Goal: Information Seeking & Learning: Get advice/opinions

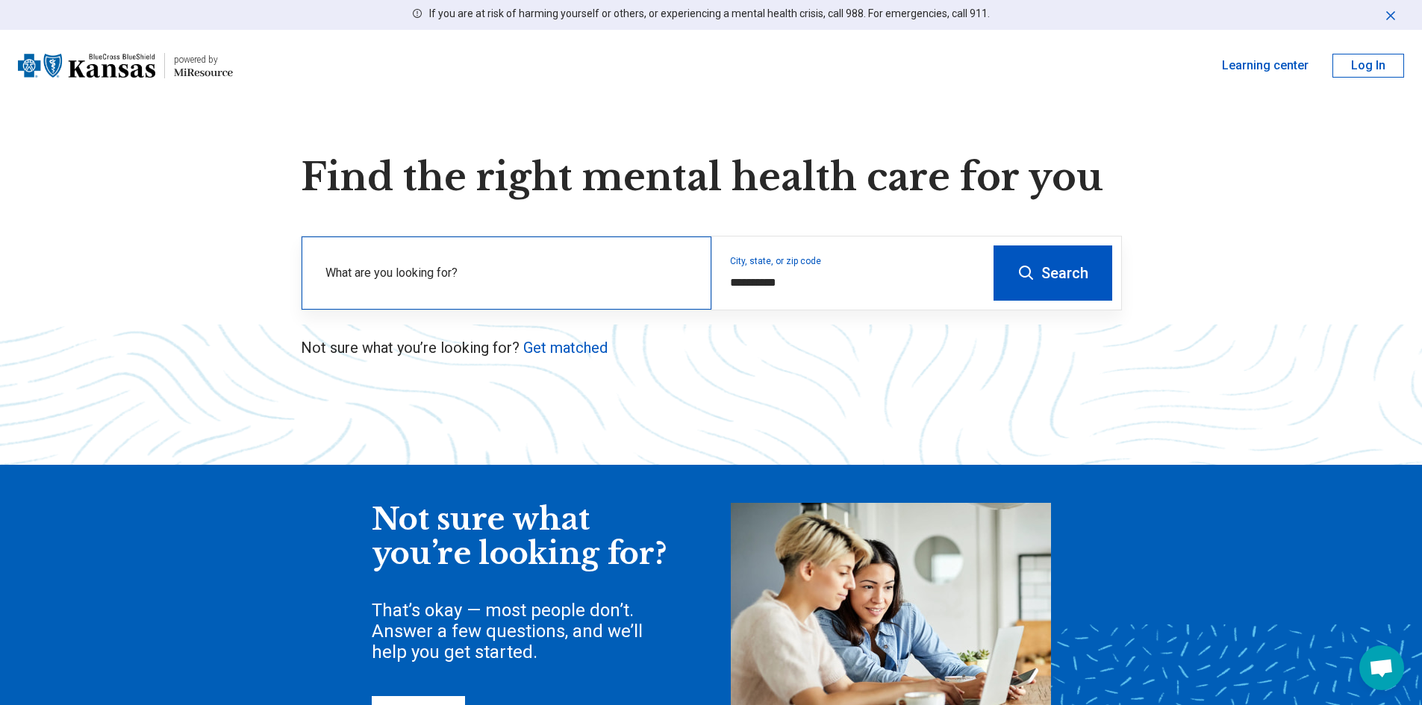
click at [381, 272] on label "What are you looking for?" at bounding box center [509, 273] width 368 height 18
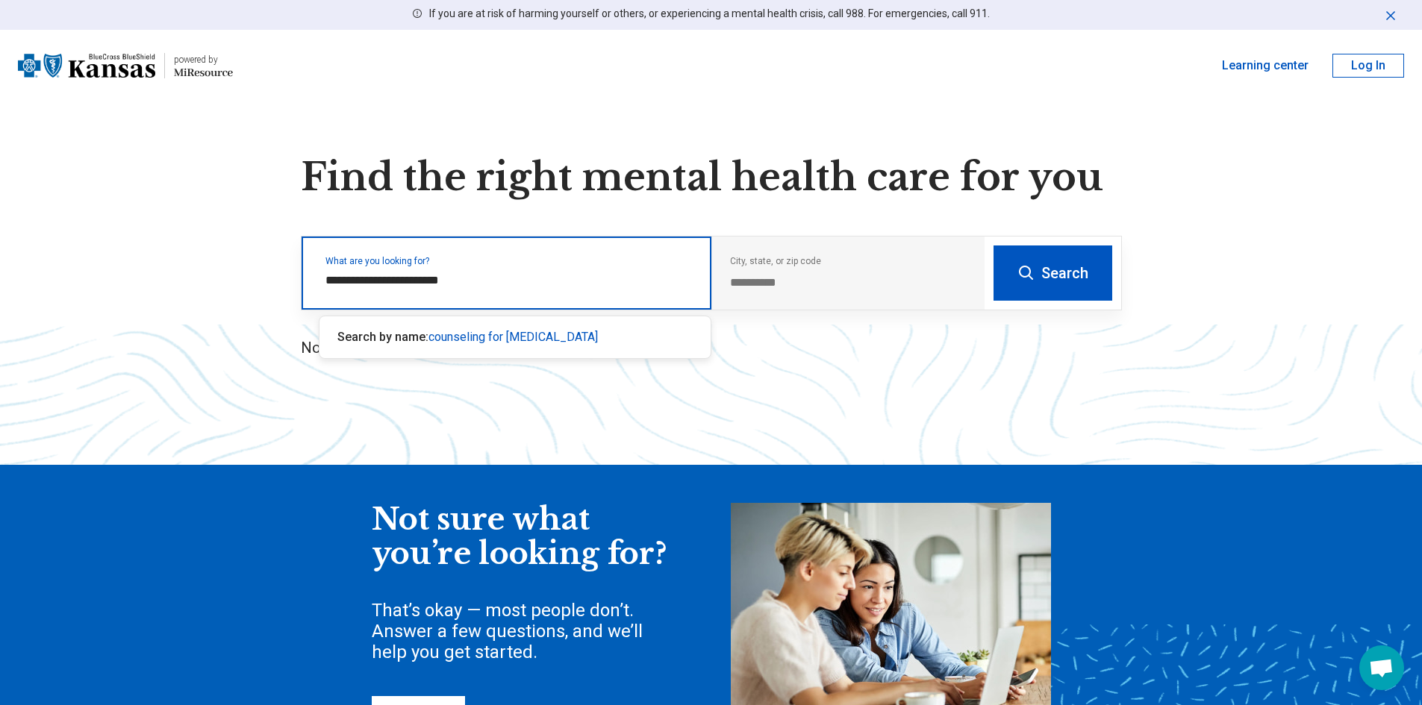
type input "**********"
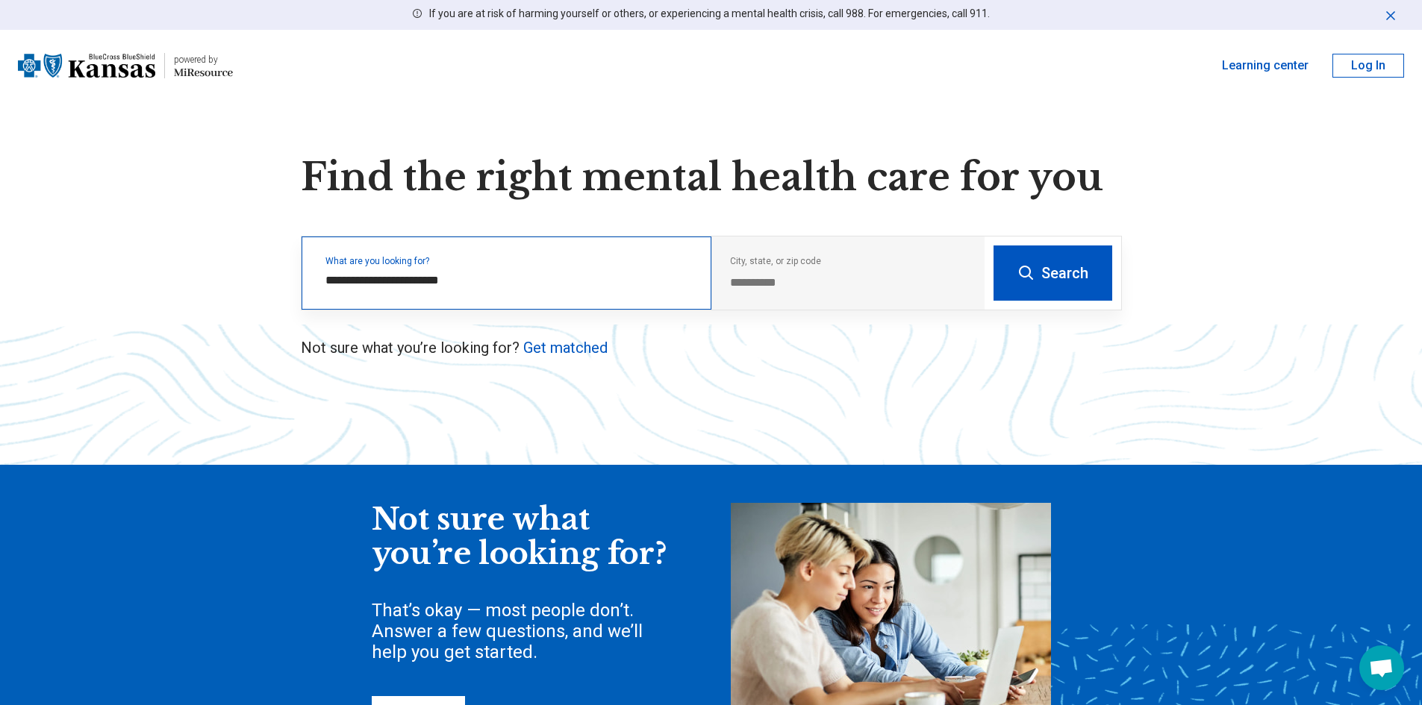
click at [993, 246] on button "Search" at bounding box center [1052, 273] width 119 height 55
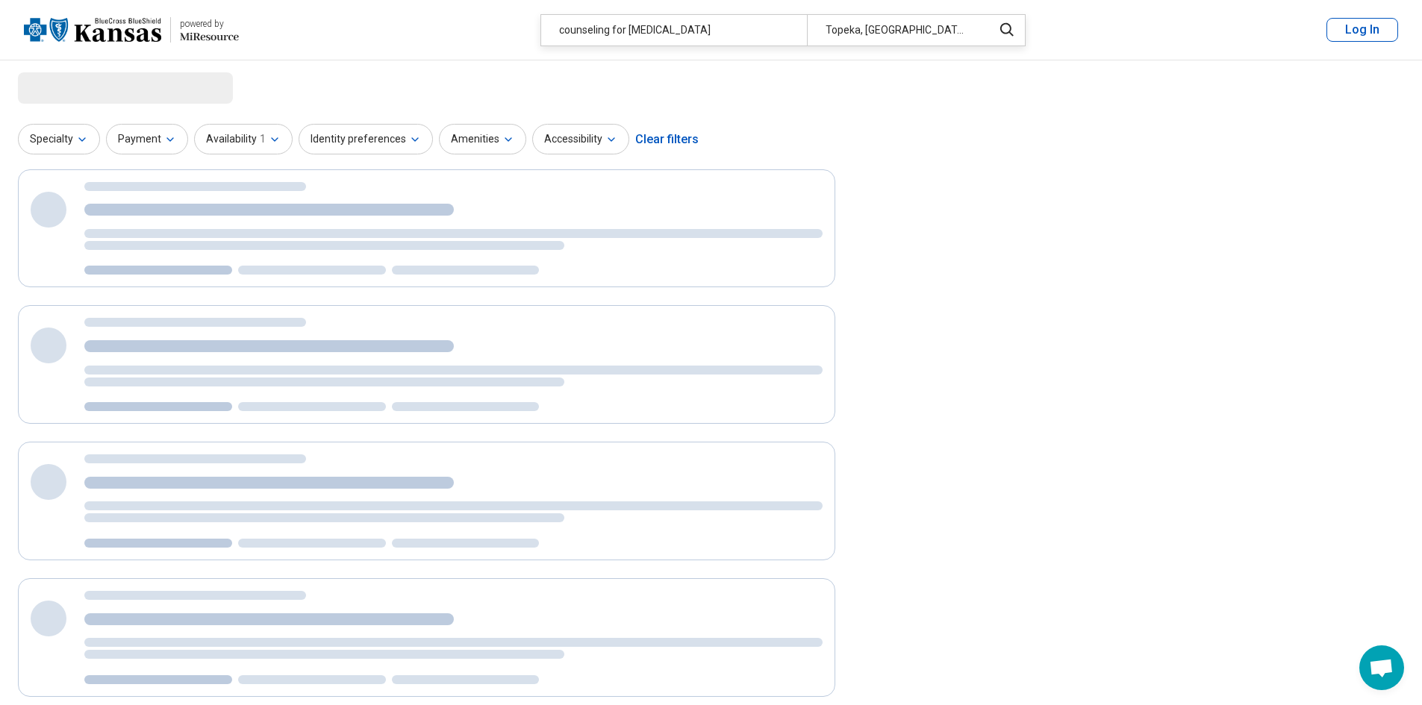
select select "***"
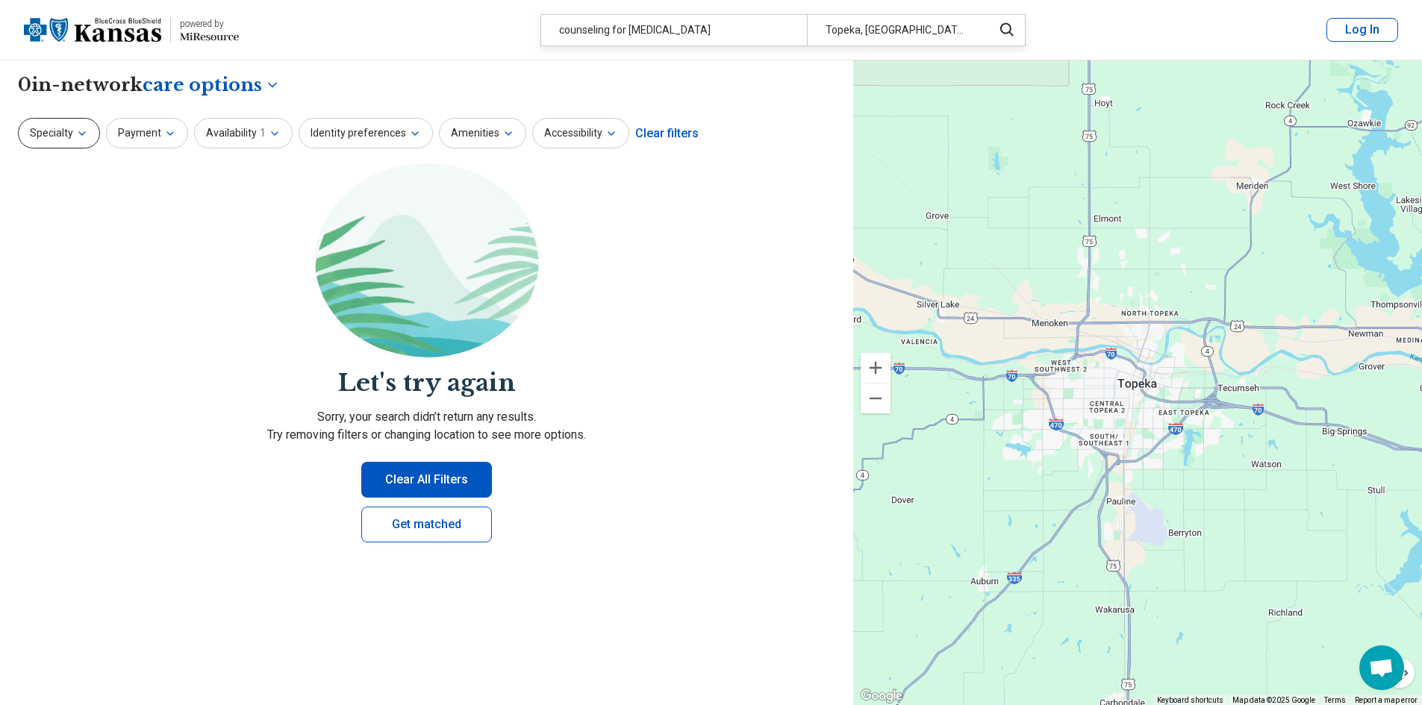
click at [52, 135] on button "Specialty" at bounding box center [59, 133] width 82 height 31
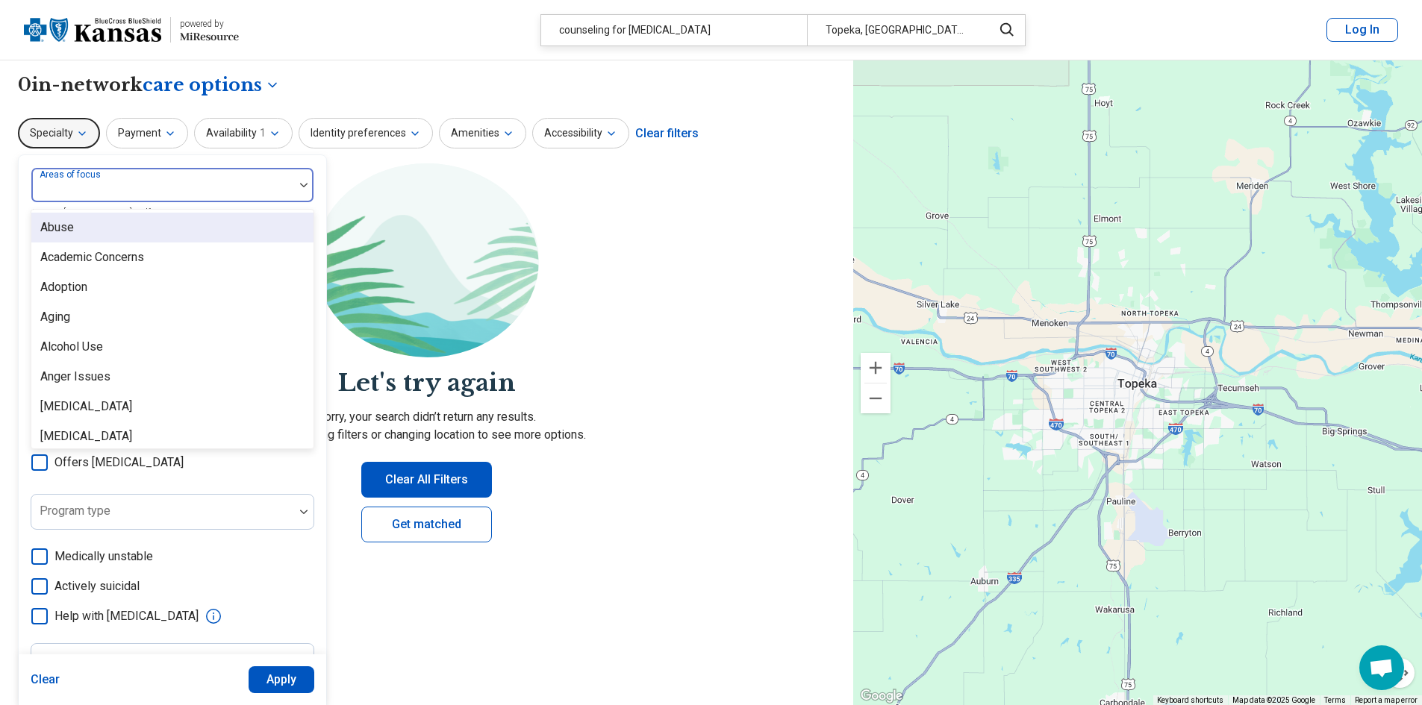
click at [75, 184] on div "Areas of focus" at bounding box center [173, 185] width 284 height 36
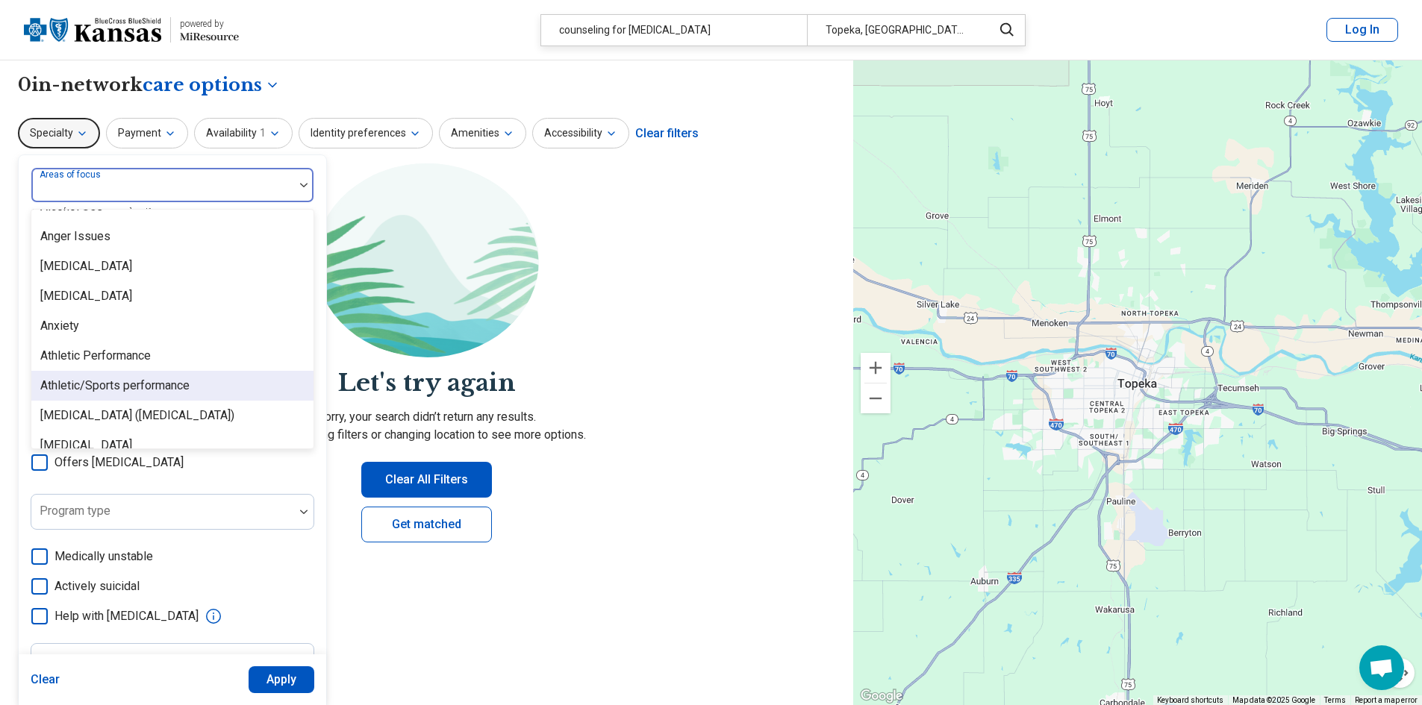
scroll to position [149, 0]
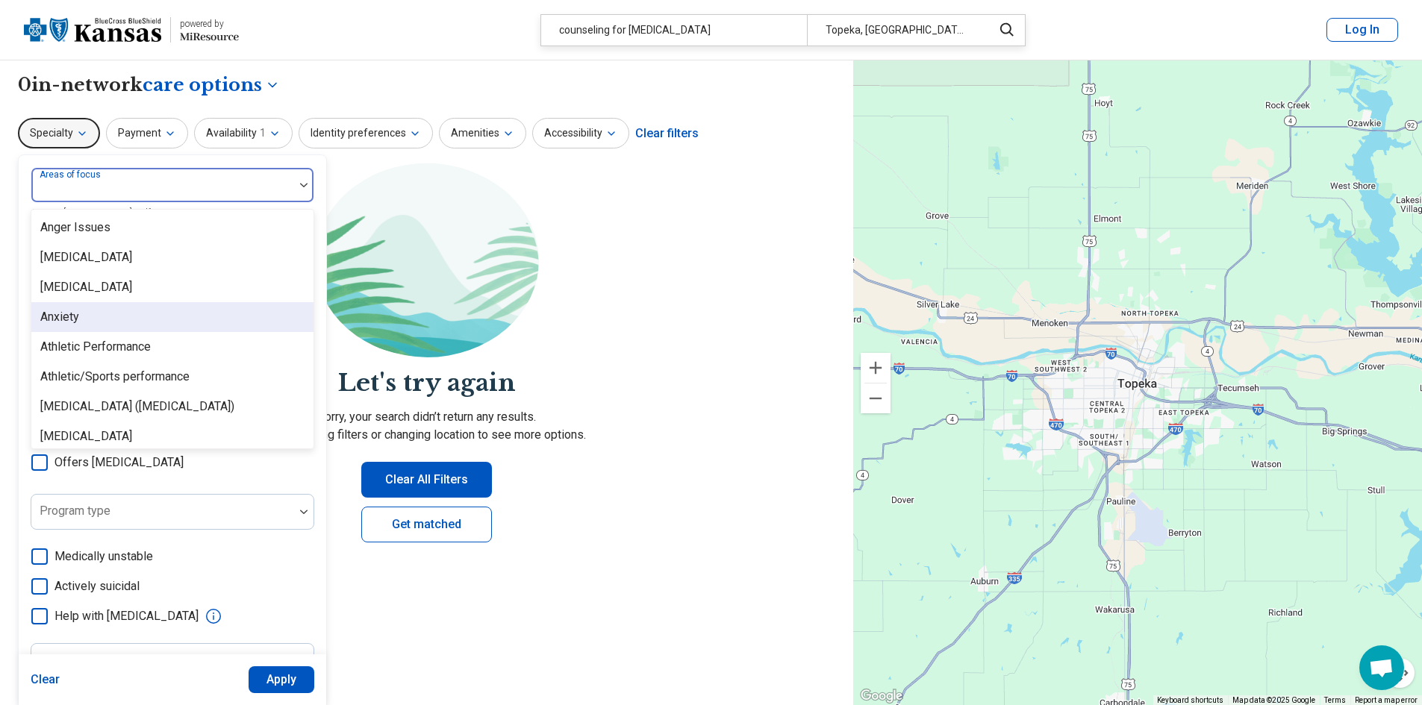
click at [63, 316] on div "Anxiety" at bounding box center [59, 317] width 39 height 18
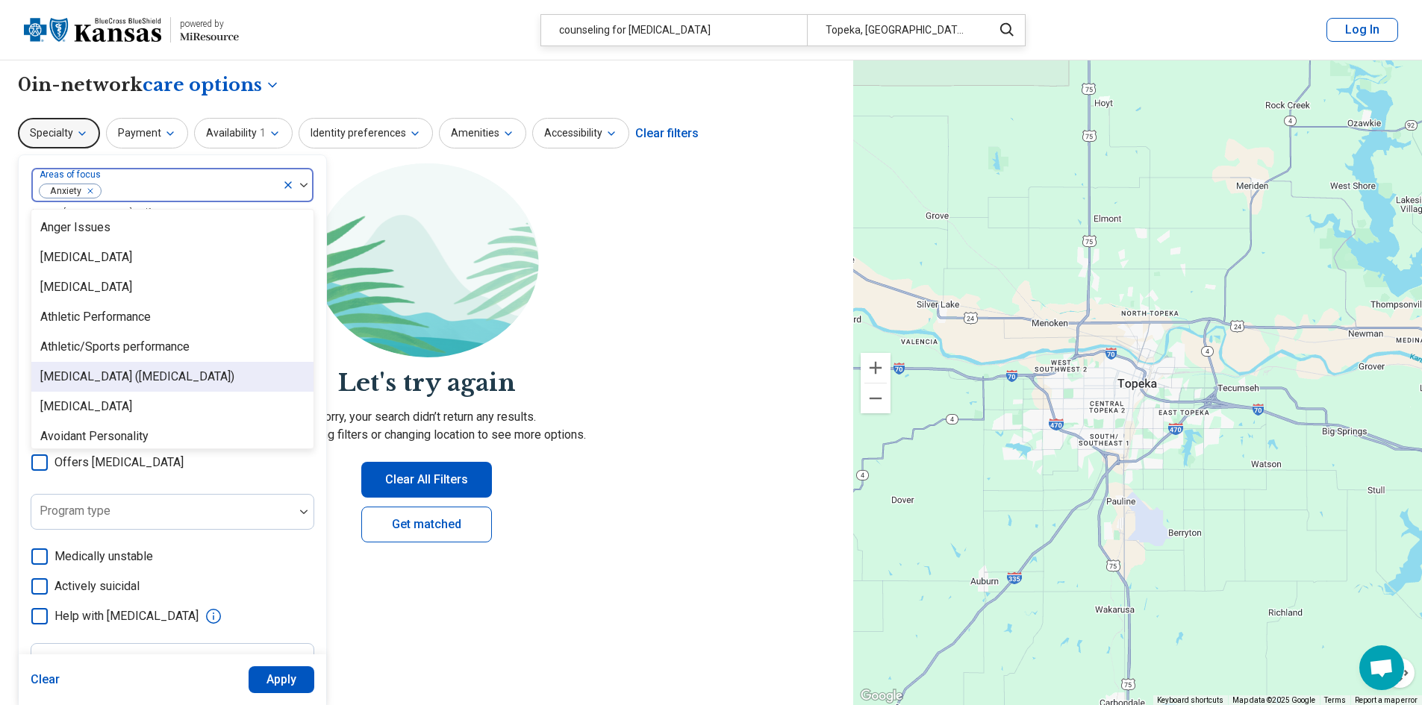
click at [154, 384] on div "[MEDICAL_DATA] ([MEDICAL_DATA])" at bounding box center [137, 377] width 194 height 18
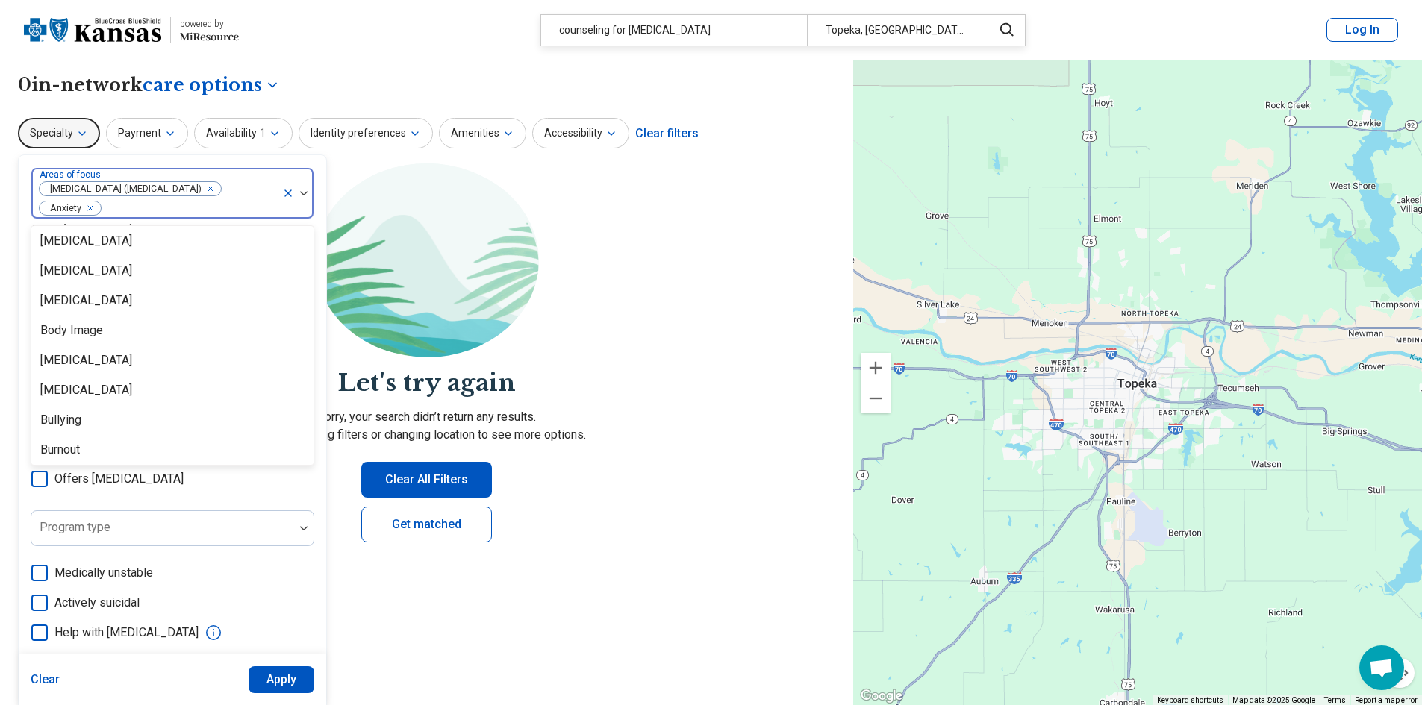
scroll to position [373, 0]
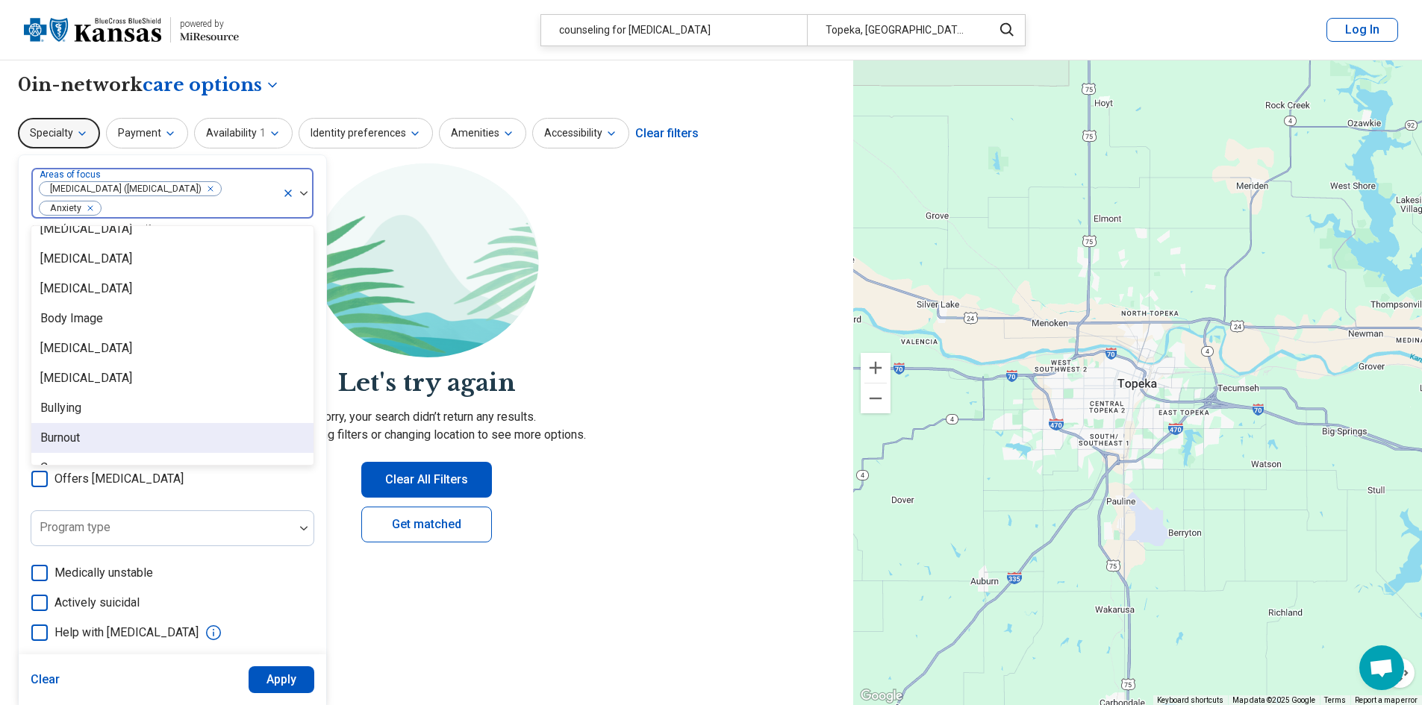
click at [74, 437] on div "Burnout" at bounding box center [60, 438] width 40 height 18
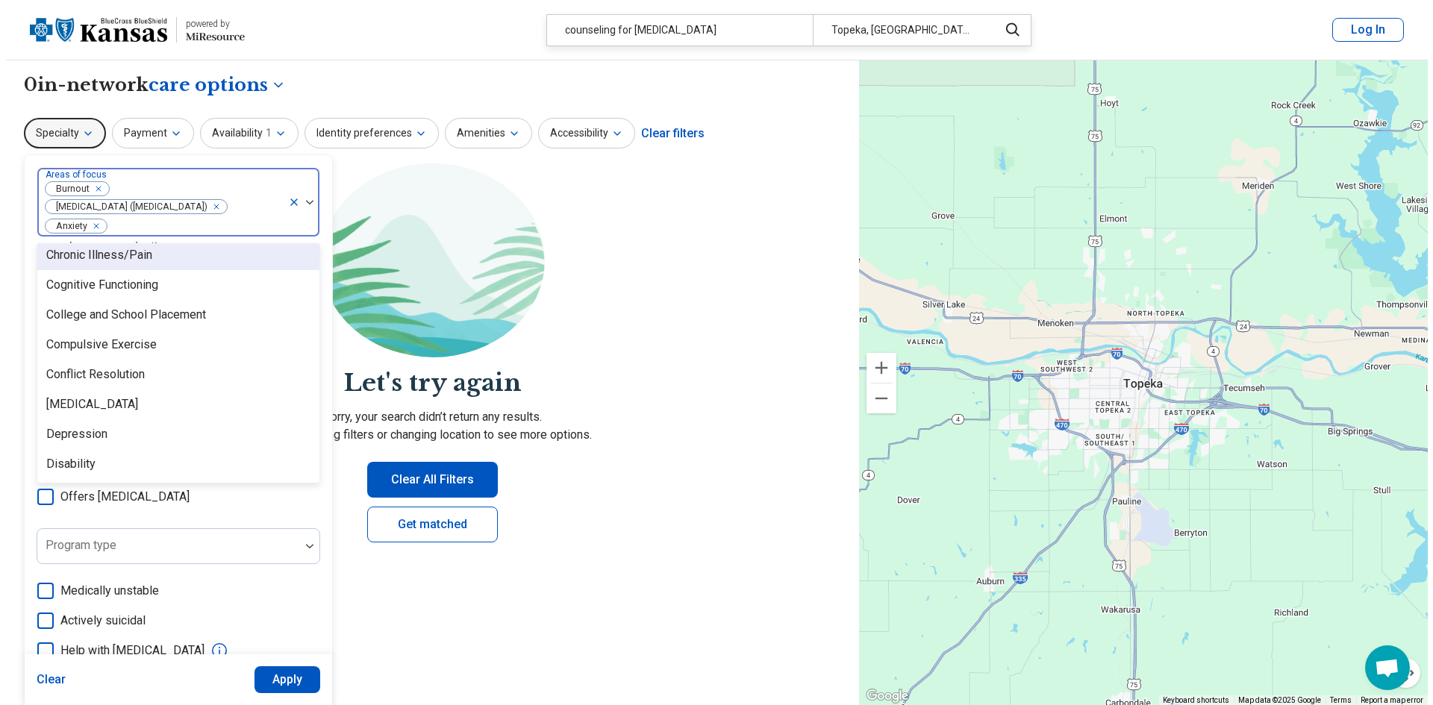
scroll to position [672, 0]
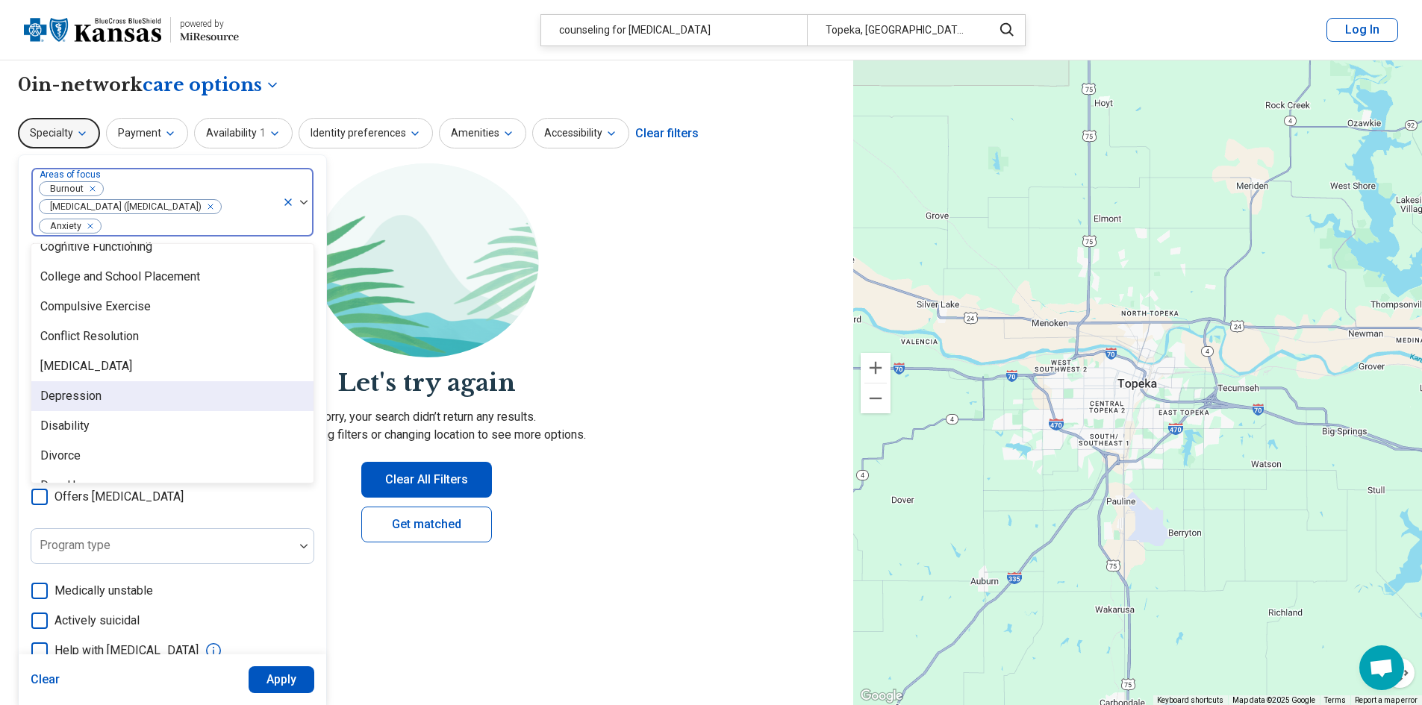
click at [181, 396] on div "Depression" at bounding box center [172, 396] width 282 height 30
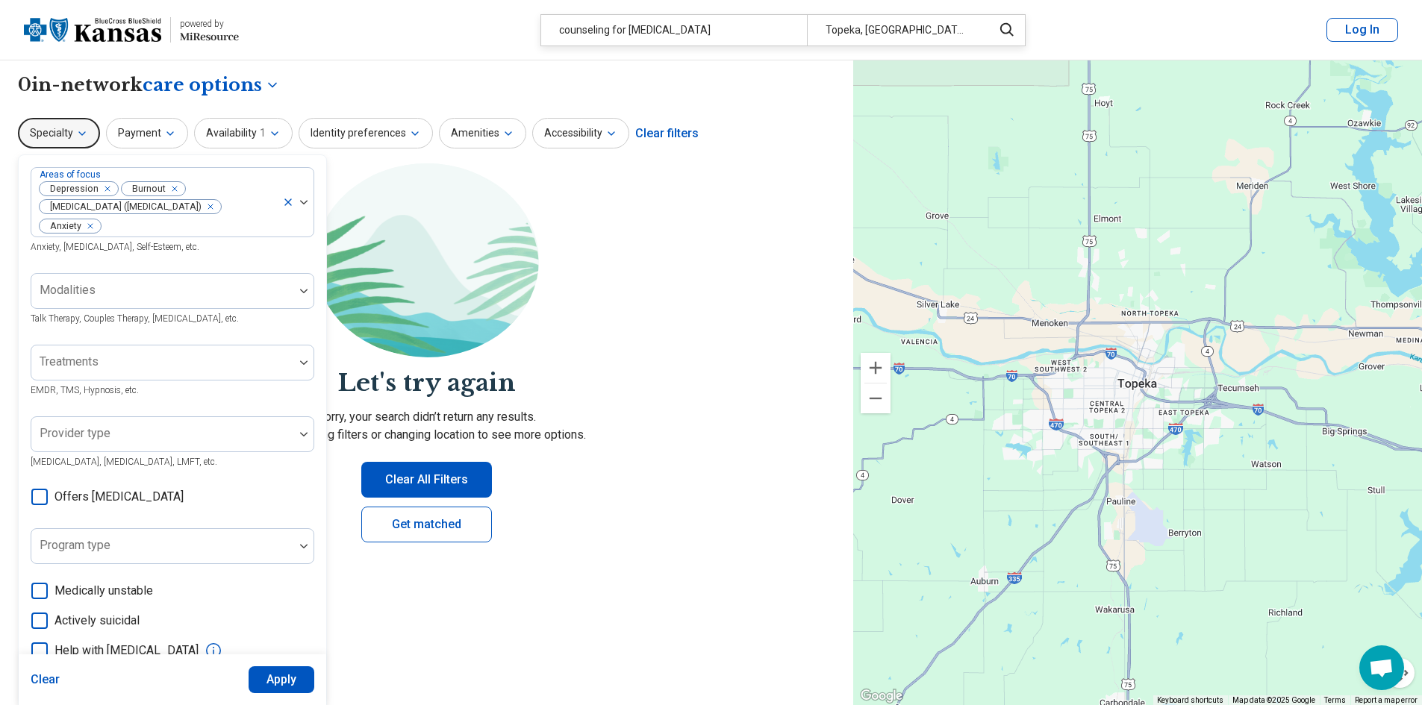
click at [480, 666] on div "**********" at bounding box center [426, 383] width 853 height 646
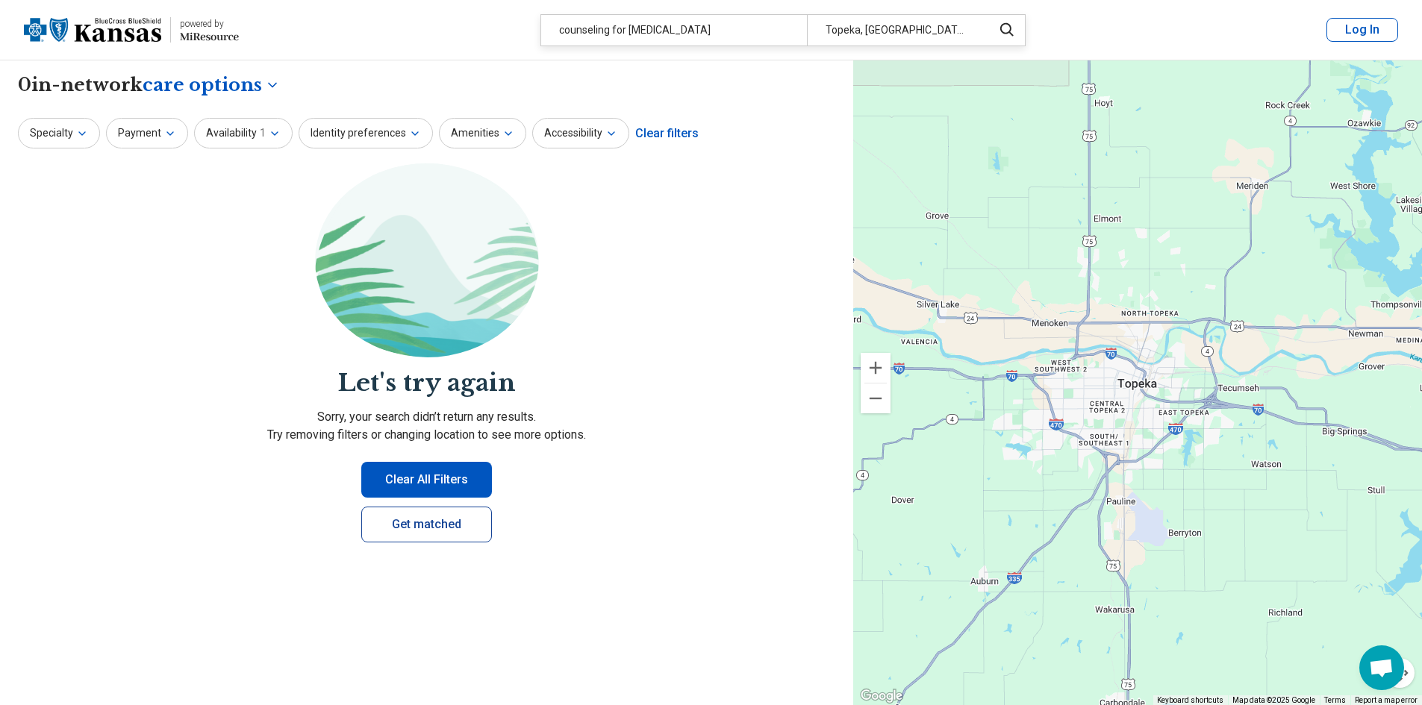
click at [423, 520] on link "Get matched" at bounding box center [426, 525] width 131 height 36
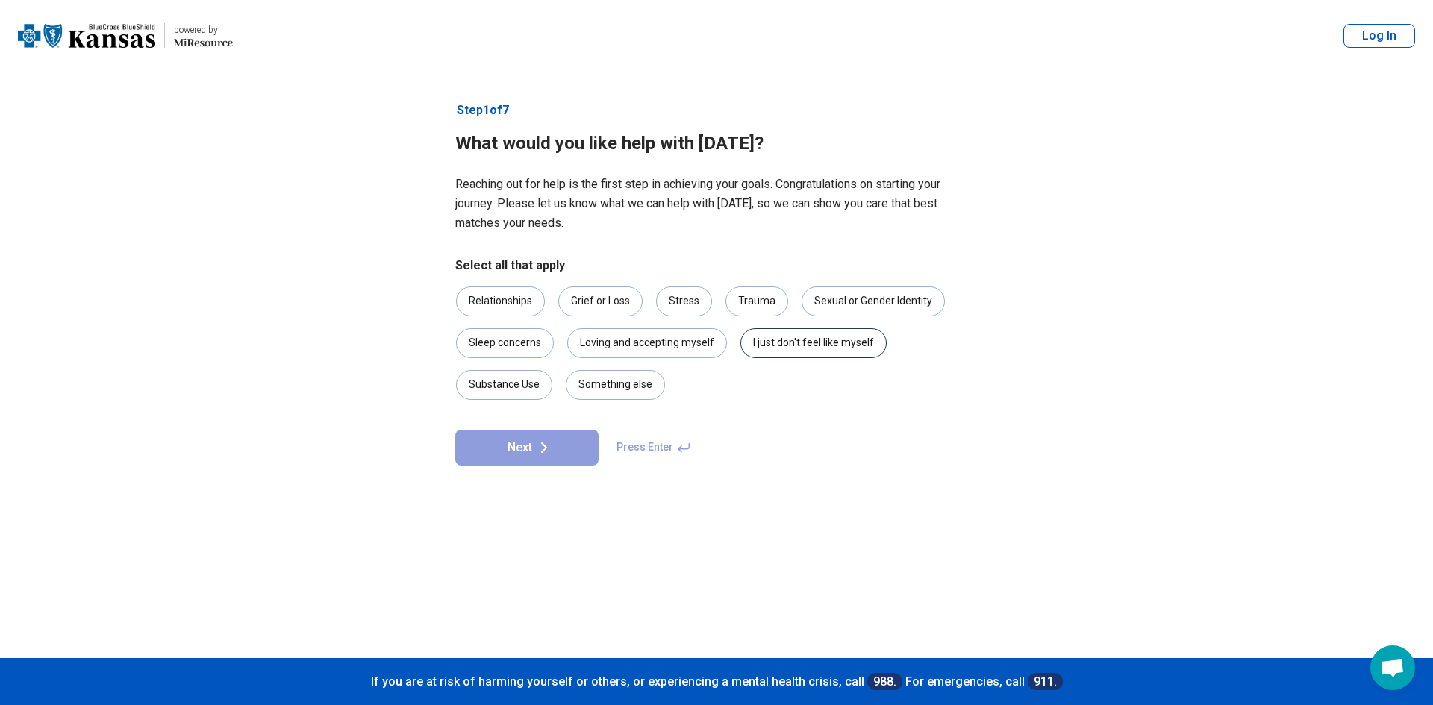
click at [771, 342] on div "I just don't feel like myself" at bounding box center [813, 343] width 146 height 30
click at [672, 345] on div "Loving and accepting myself" at bounding box center [647, 343] width 160 height 30
click at [612, 302] on div "Grief or Loss" at bounding box center [600, 302] width 84 height 30
click at [680, 300] on div "Stress" at bounding box center [684, 302] width 56 height 30
click at [515, 445] on button "Next" at bounding box center [526, 448] width 143 height 36
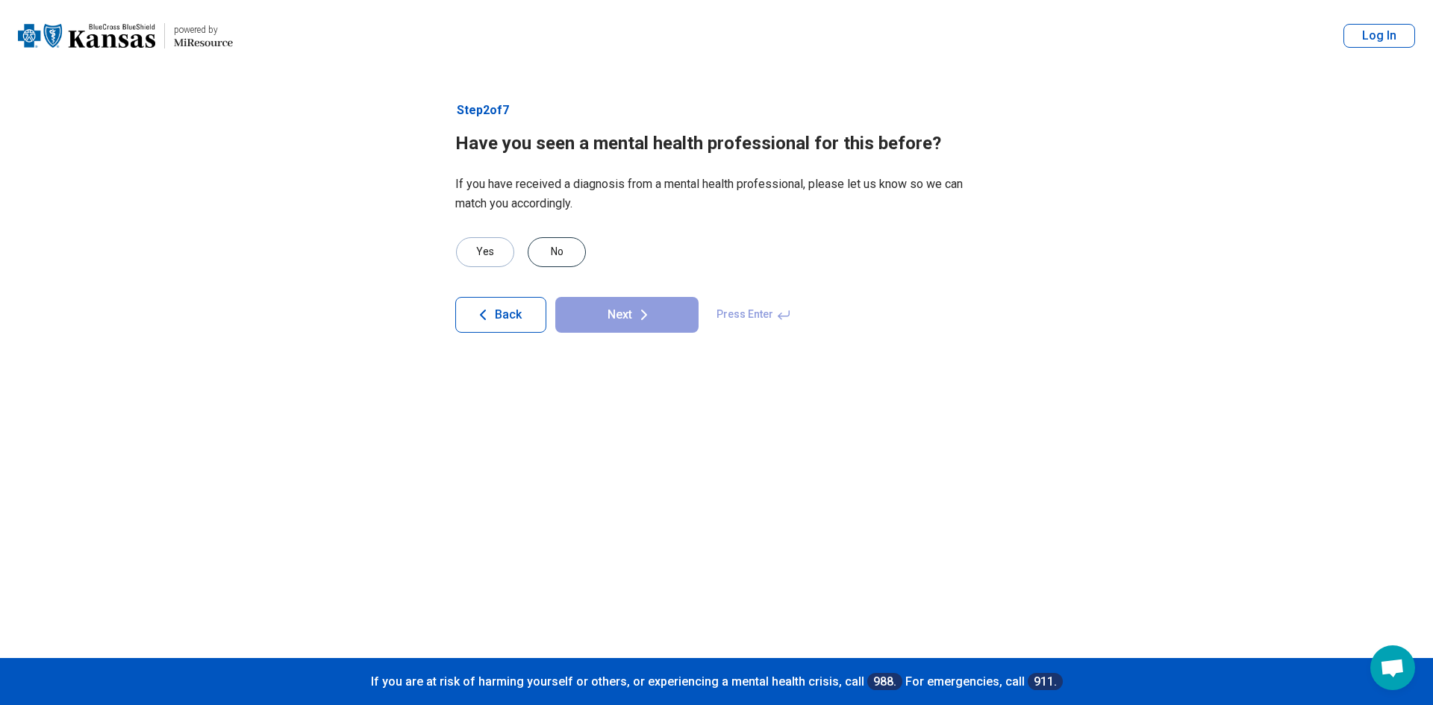
click at [561, 248] on div "No" at bounding box center [557, 252] width 58 height 30
click at [626, 316] on button "Next" at bounding box center [626, 315] width 143 height 36
click at [561, 255] on div "No" at bounding box center [557, 252] width 58 height 30
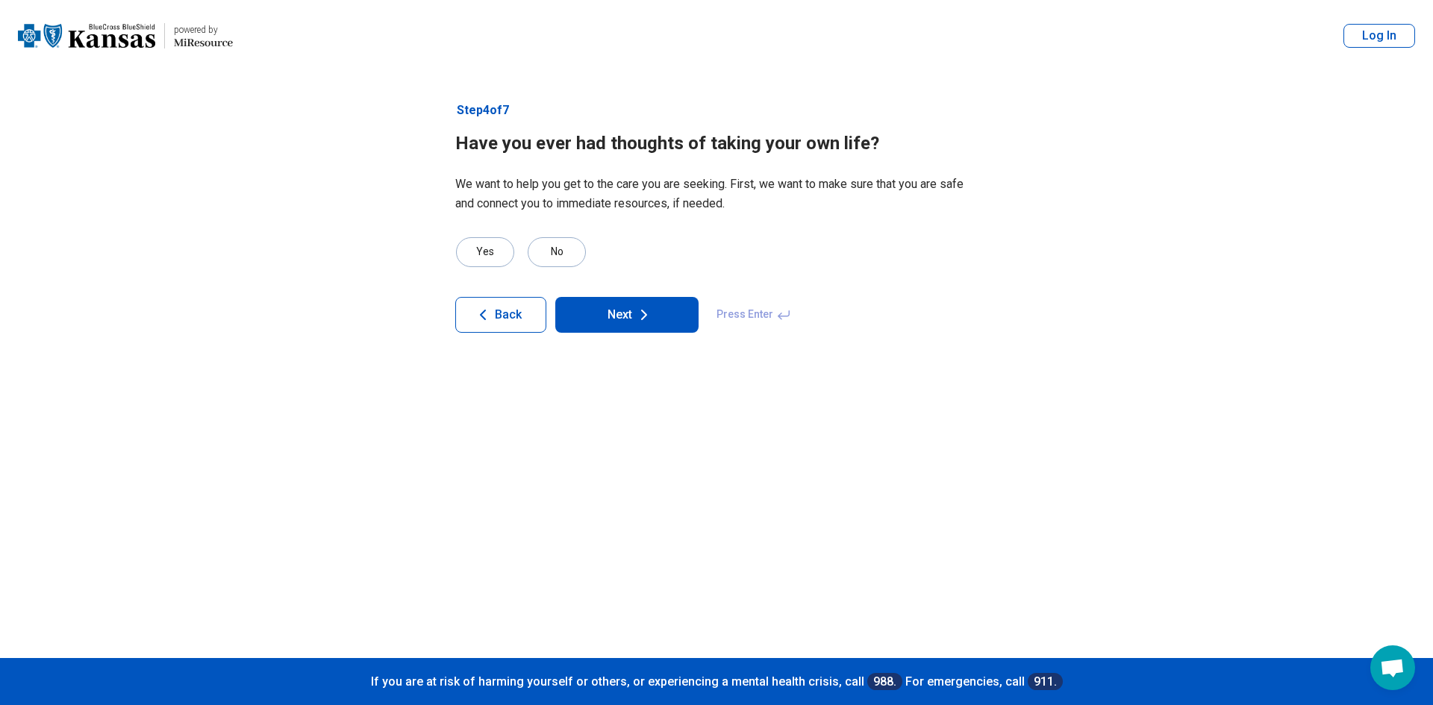
click at [622, 310] on button "Next" at bounding box center [626, 315] width 143 height 36
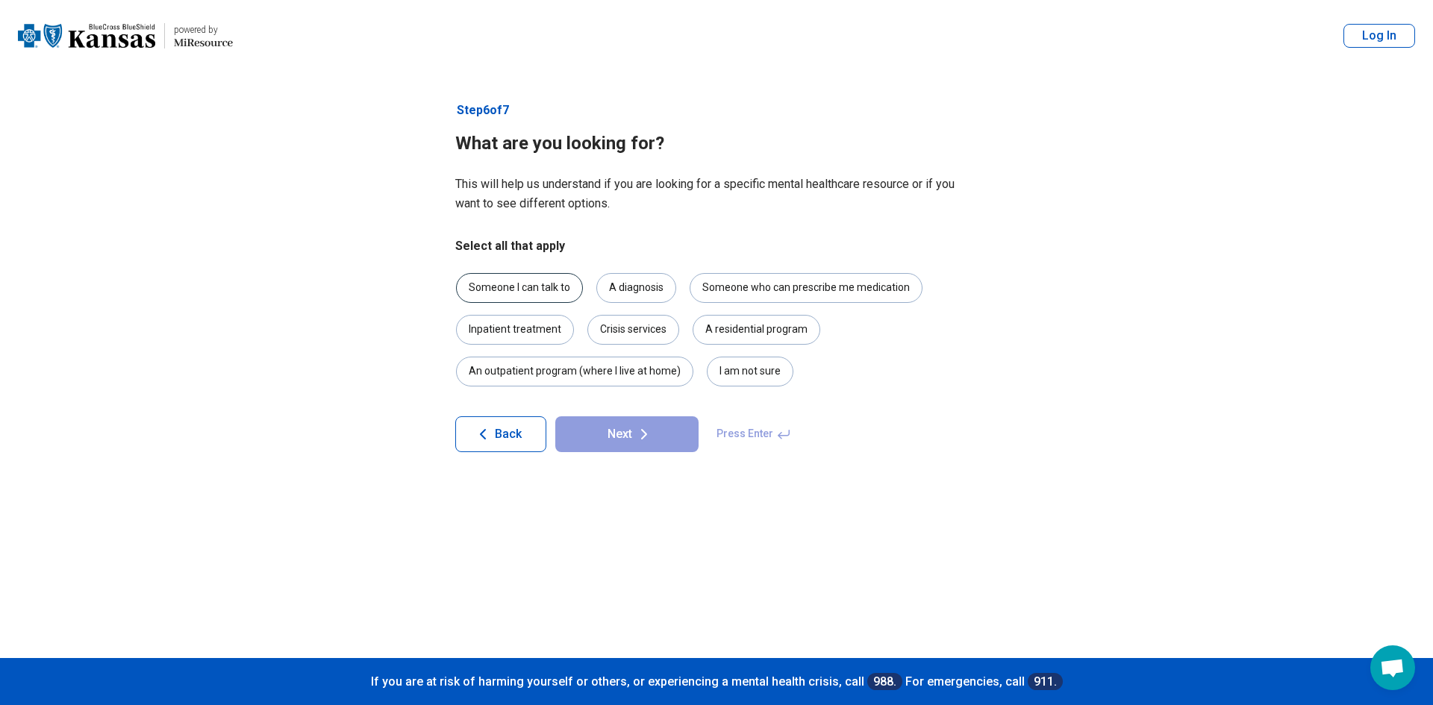
click at [531, 287] on div "Someone I can talk to" at bounding box center [519, 288] width 127 height 30
click at [737, 369] on div "I am not sure" at bounding box center [750, 372] width 87 height 30
click at [622, 431] on button "Next" at bounding box center [626, 434] width 143 height 36
